Goal: Transaction & Acquisition: Purchase product/service

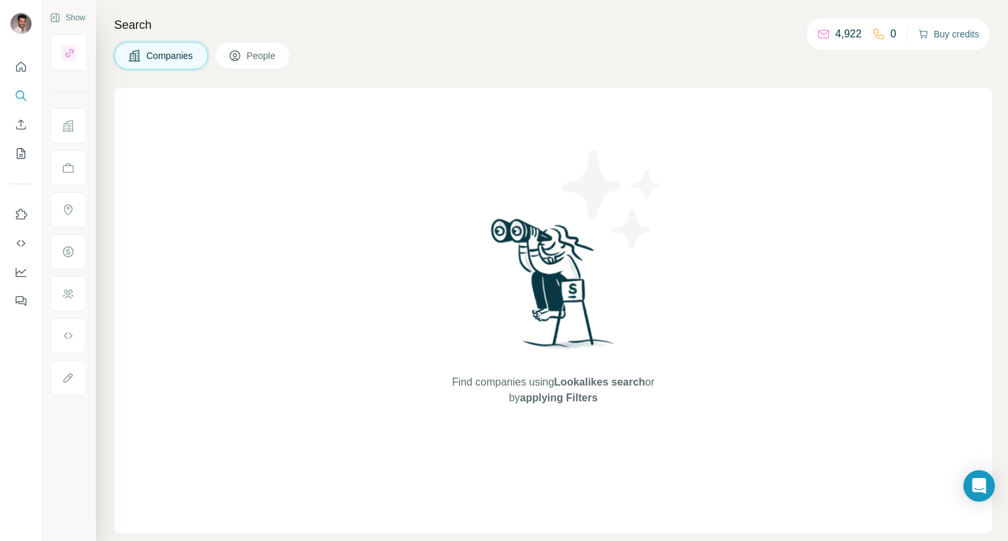
click at [928, 39] on button "Buy credits" at bounding box center [948, 34] width 61 height 18
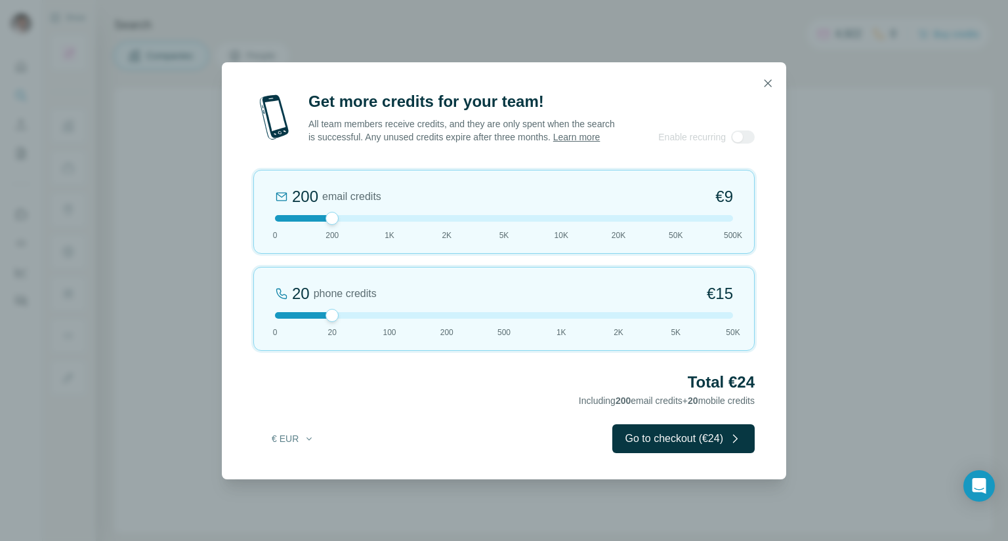
drag, startPoint x: 326, startPoint y: 218, endPoint x: 291, endPoint y: 222, distance: 35.6
click at [291, 222] on div "200 email credits €9 0 200 1K 2K 5K 10K 20K 50K 500K" at bounding box center [503, 212] width 501 height 84
drag, startPoint x: 298, startPoint y: 222, endPoint x: 274, endPoint y: 222, distance: 23.6
click at [275, 222] on div at bounding box center [504, 218] width 458 height 7
drag, startPoint x: 343, startPoint y: 315, endPoint x: 404, endPoint y: 319, distance: 60.5
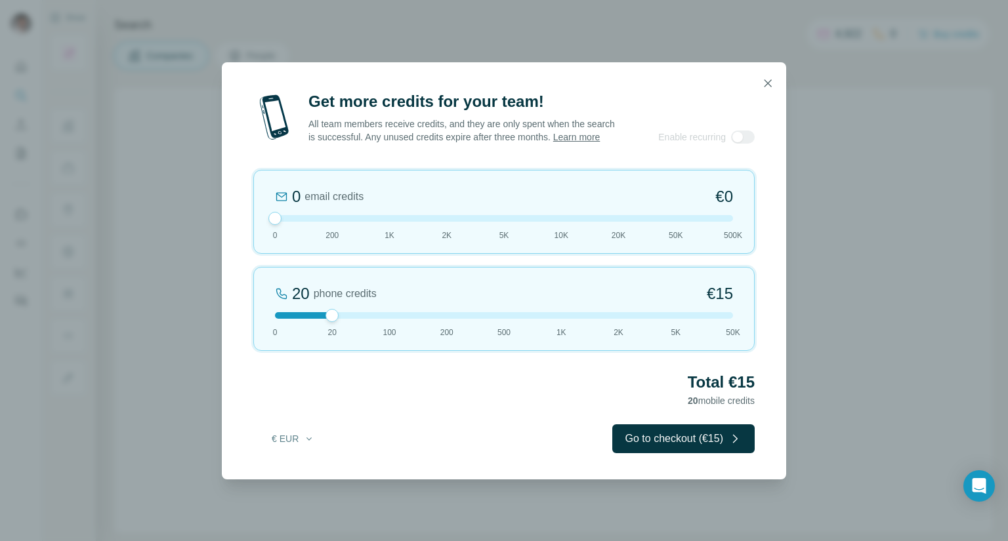
click at [400, 318] on div "20 phone credits €[PHONE_NUMBER] 1K 2K 5K 50K" at bounding box center [503, 309] width 501 height 84
click at [409, 319] on div at bounding box center [504, 315] width 458 height 7
click at [454, 319] on div at bounding box center [504, 315] width 458 height 7
click at [402, 317] on div "200 phone credits 5% Discount €137 0 20 100 200 500 1K 2K 5K 50K" at bounding box center [503, 309] width 501 height 84
click at [384, 333] on span "100" at bounding box center [389, 333] width 13 height 12
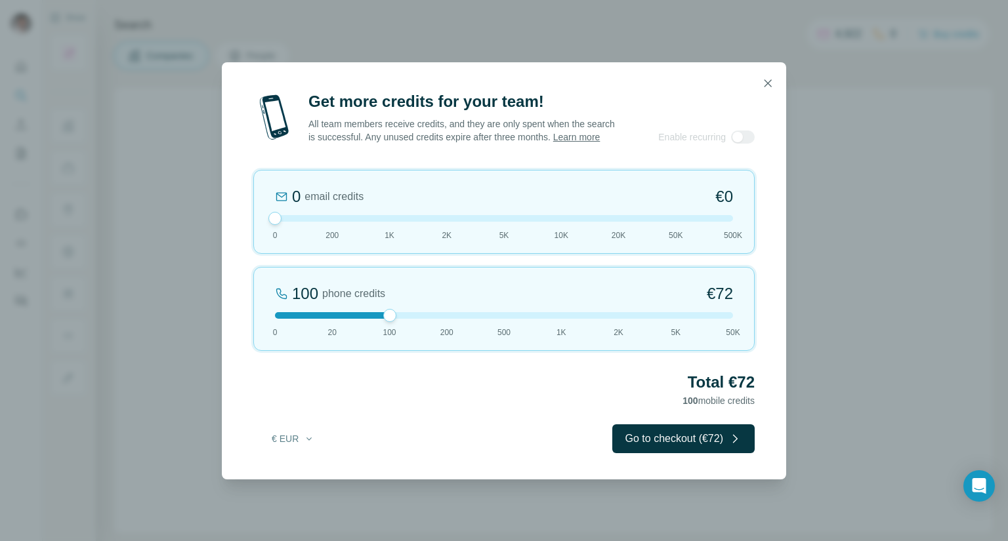
click at [341, 319] on div at bounding box center [504, 315] width 458 height 7
click at [381, 319] on div at bounding box center [504, 315] width 458 height 7
click at [327, 327] on div "100 phone credits €[PHONE_NUMBER] 1K 2K 5K 50K" at bounding box center [503, 309] width 501 height 84
click at [394, 319] on div at bounding box center [504, 315] width 458 height 7
click at [333, 319] on div at bounding box center [504, 315] width 458 height 7
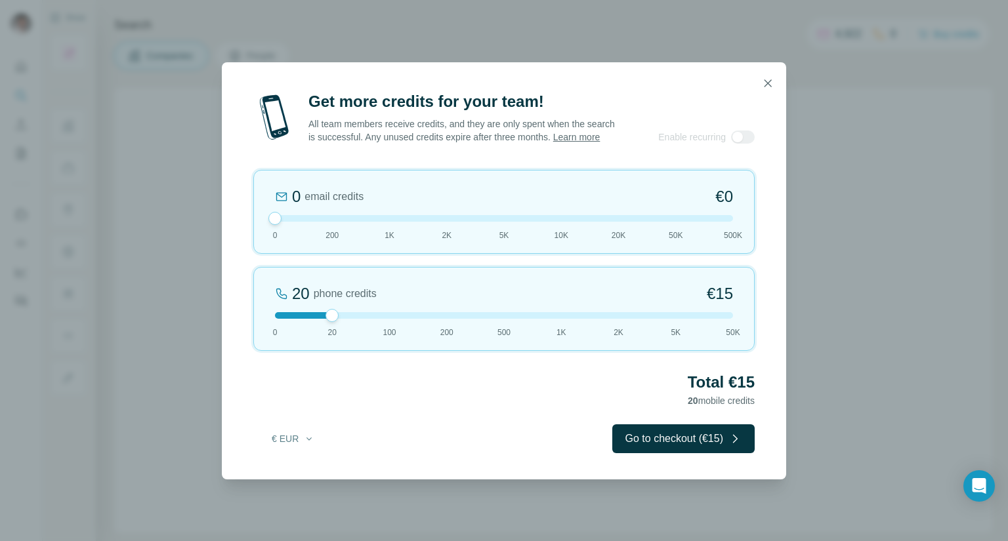
click at [361, 319] on div at bounding box center [504, 315] width 458 height 7
click at [293, 300] on div "100" at bounding box center [305, 293] width 26 height 21
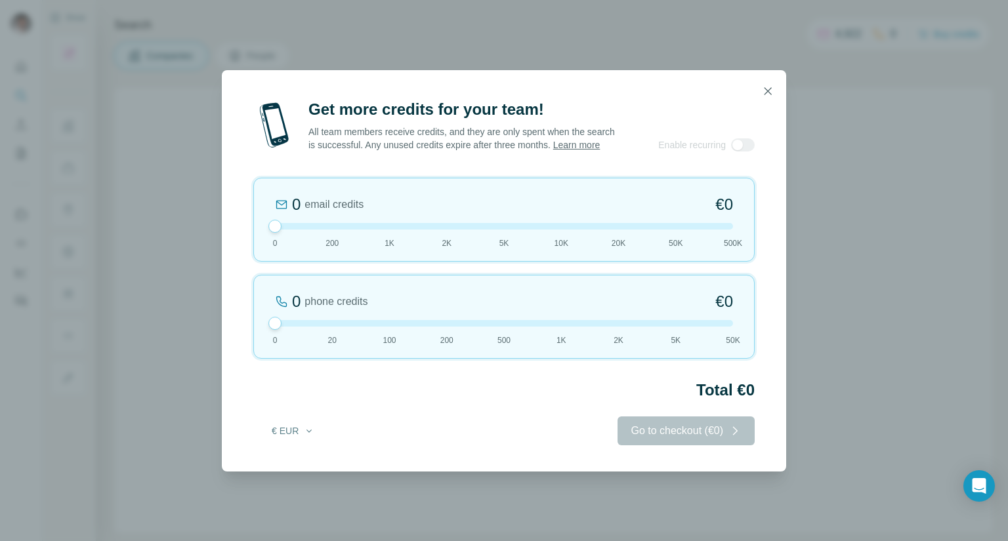
click at [293, 300] on div "0" at bounding box center [296, 301] width 9 height 21
click at [301, 302] on div "0" at bounding box center [296, 301] width 9 height 21
drag, startPoint x: 295, startPoint y: 305, endPoint x: 289, endPoint y: 310, distance: 7.4
click at [282, 309] on span "0 phone credits" at bounding box center [321, 301] width 93 height 21
click at [344, 327] on div at bounding box center [504, 323] width 458 height 7
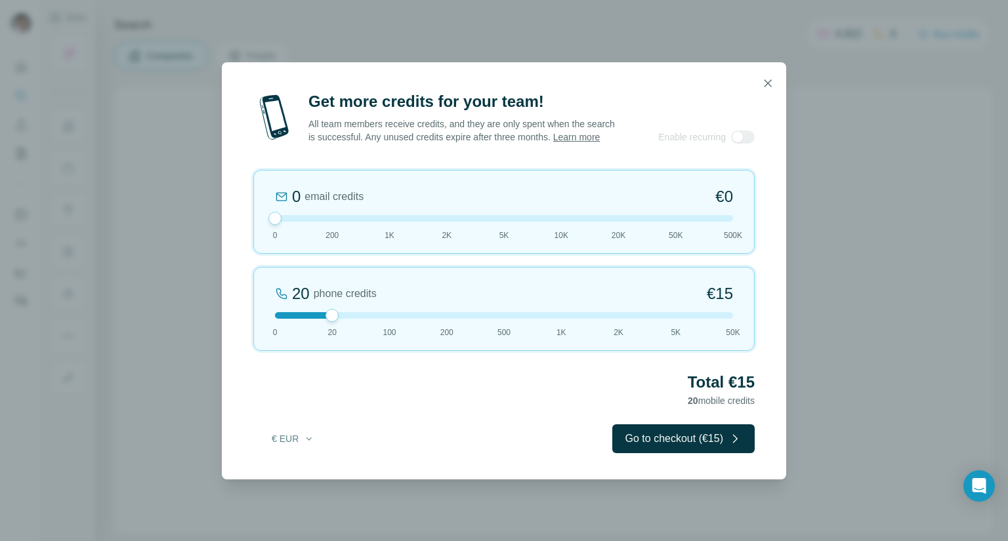
click at [387, 329] on div "20 phone credits €[PHONE_NUMBER] 1K 2K 5K 50K" at bounding box center [503, 309] width 501 height 84
click at [674, 449] on button "Go to checkout (€72)" at bounding box center [683, 439] width 142 height 29
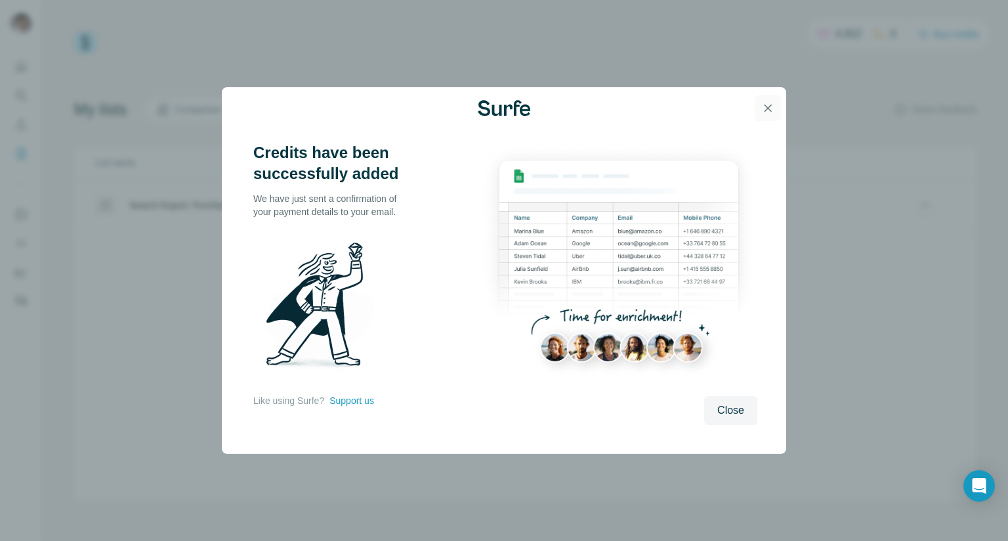
click at [762, 113] on icon "button" at bounding box center [767, 108] width 13 height 13
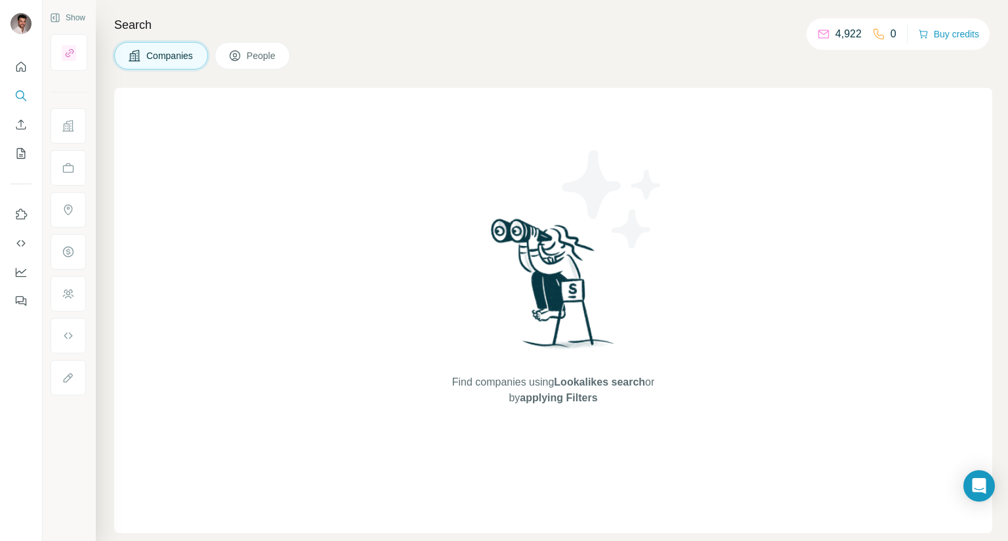
click at [836, 32] on p "4,922" at bounding box center [848, 34] width 26 height 16
click at [19, 68] on icon "Quick start" at bounding box center [20, 66] width 13 height 13
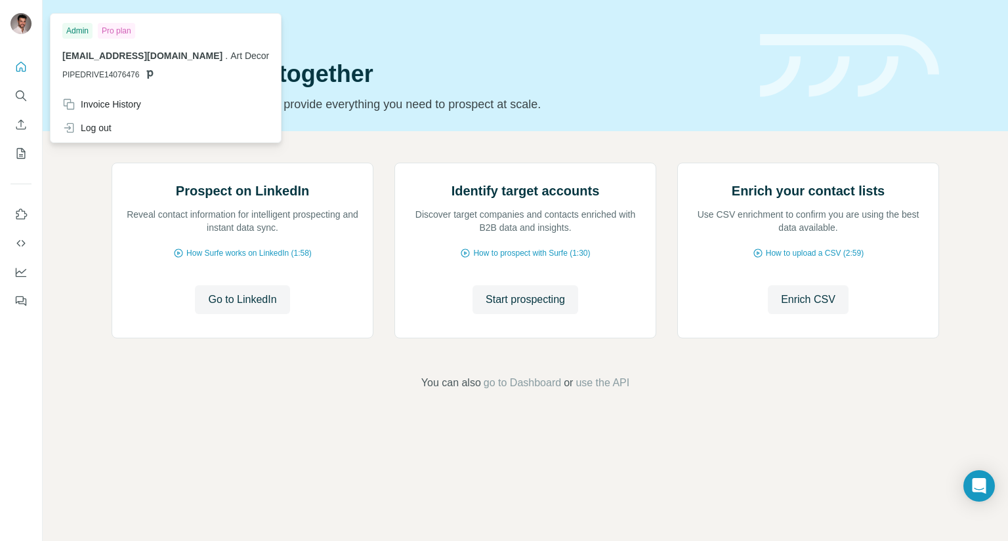
click at [21, 30] on img at bounding box center [20, 23] width 21 height 21
click at [81, 28] on div "Admin" at bounding box center [77, 31] width 30 height 16
click at [114, 33] on div "Pro plan" at bounding box center [116, 31] width 37 height 16
click at [24, 16] on img at bounding box center [20, 23] width 21 height 21
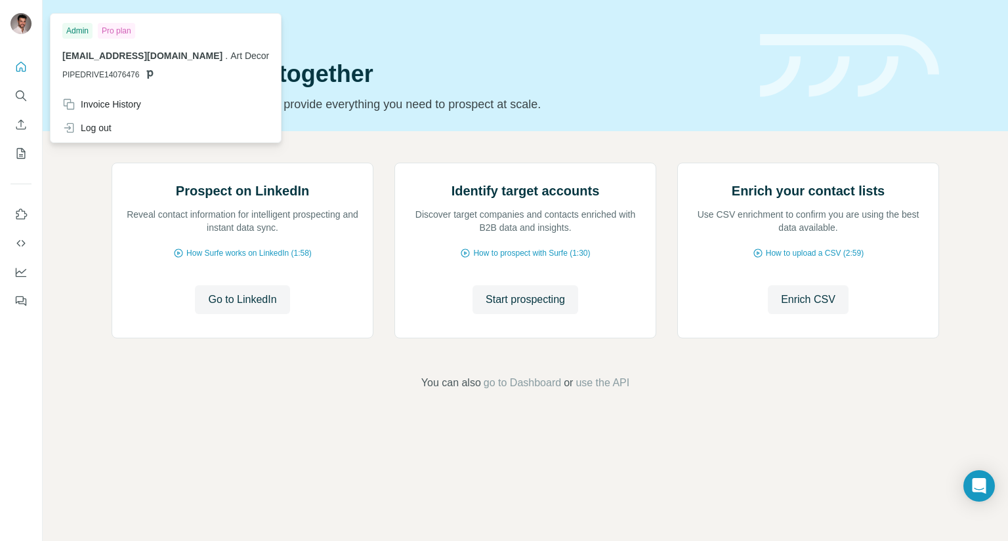
drag, startPoint x: 511, startPoint y: 44, endPoint x: 514, endPoint y: 65, distance: 21.2
click at [511, 61] on h1 "Let’s prospect together" at bounding box center [428, 74] width 632 height 26
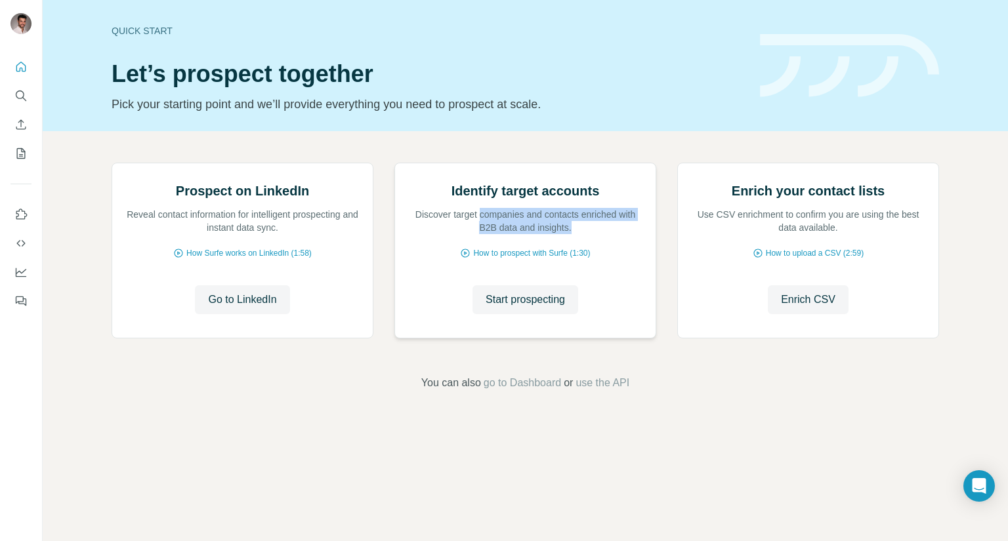
drag, startPoint x: 484, startPoint y: 337, endPoint x: 598, endPoint y: 344, distance: 114.4
click at [598, 234] on p "Discover target companies and contacts enriched with B2B data and insights." at bounding box center [525, 221] width 234 height 26
